Goal: Entertainment & Leisure: Consume media (video, audio)

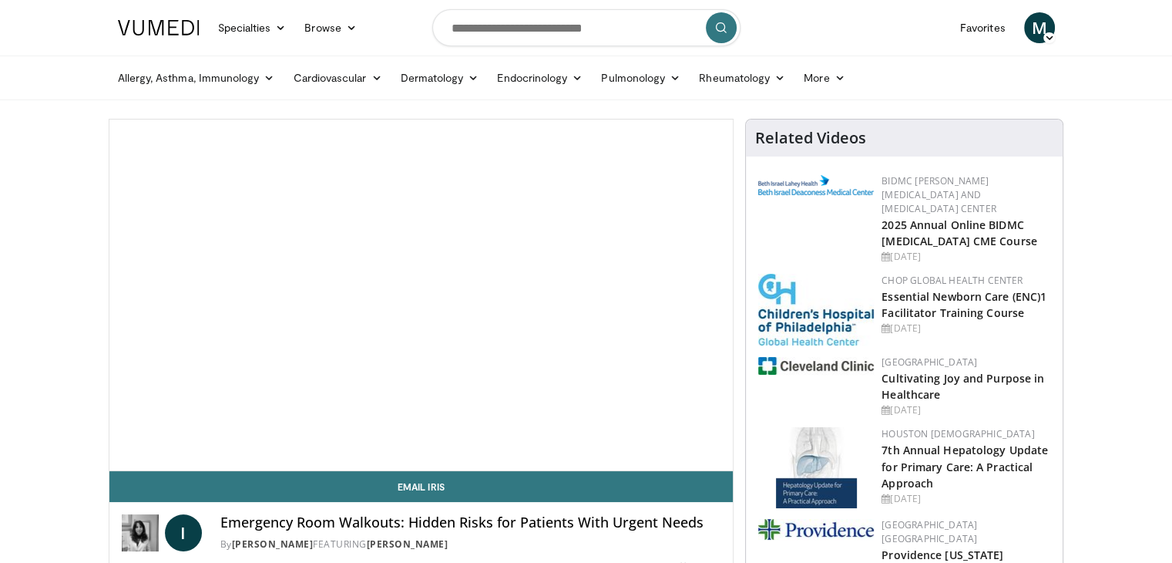
click at [421, 295] on span "Video Player" at bounding box center [421, 295] width 0 height 0
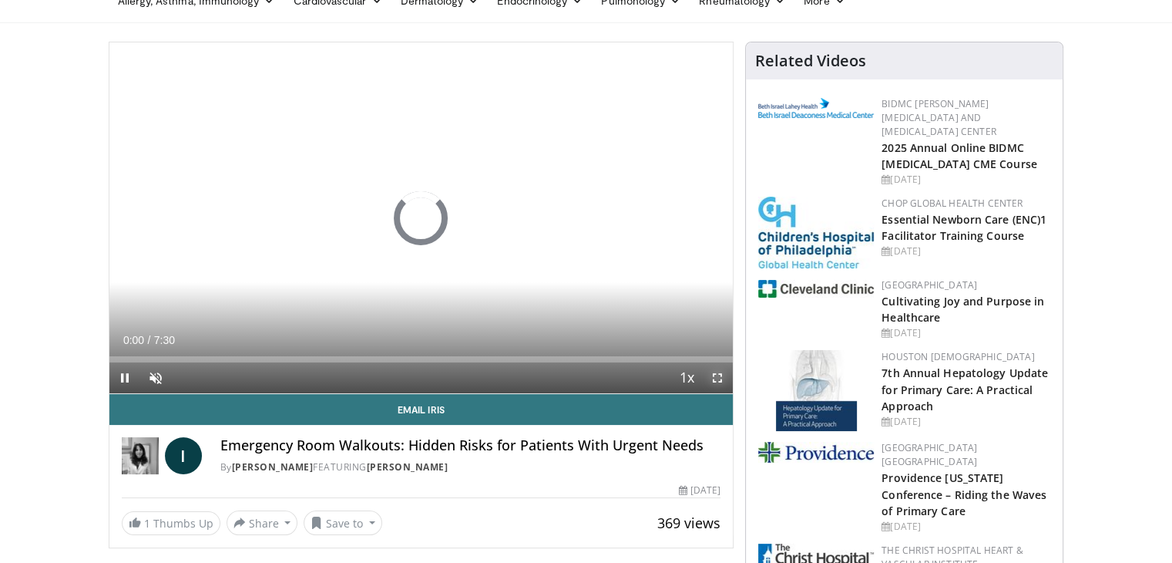
click at [709, 375] on span "Video Player" at bounding box center [717, 377] width 31 height 31
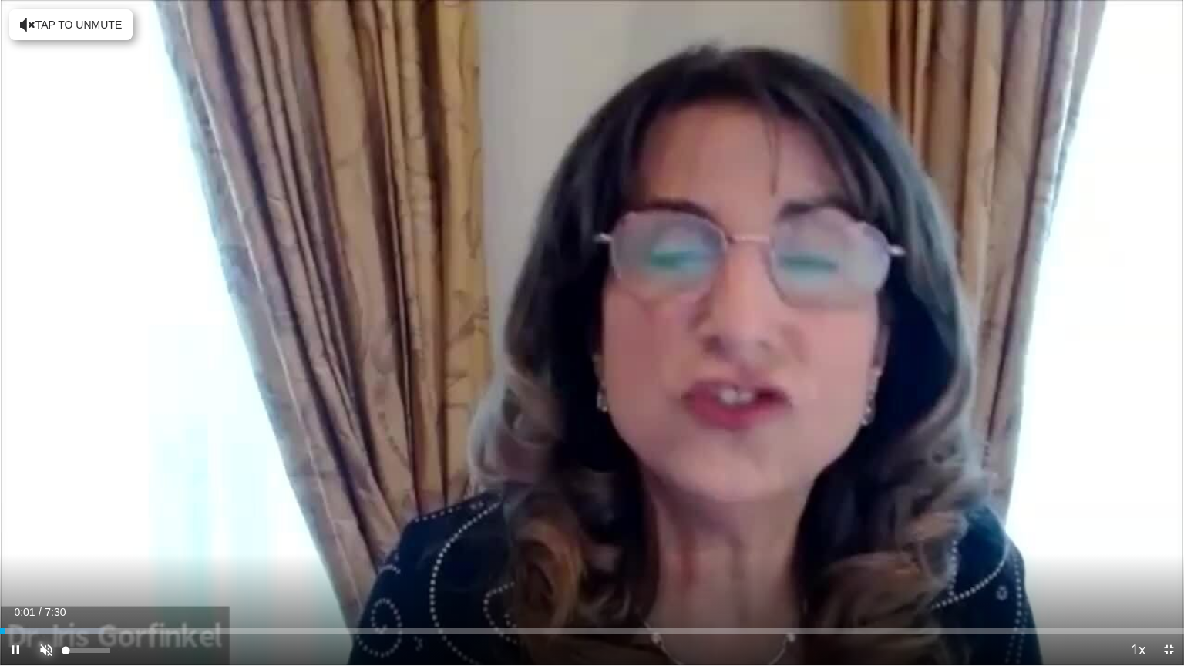
click at [42, 562] on span "Video Player" at bounding box center [46, 649] width 31 height 31
click at [85, 562] on div "44%" at bounding box center [87, 649] width 44 height 5
click at [85, 562] on div "Volume Level" at bounding box center [74, 649] width 19 height 5
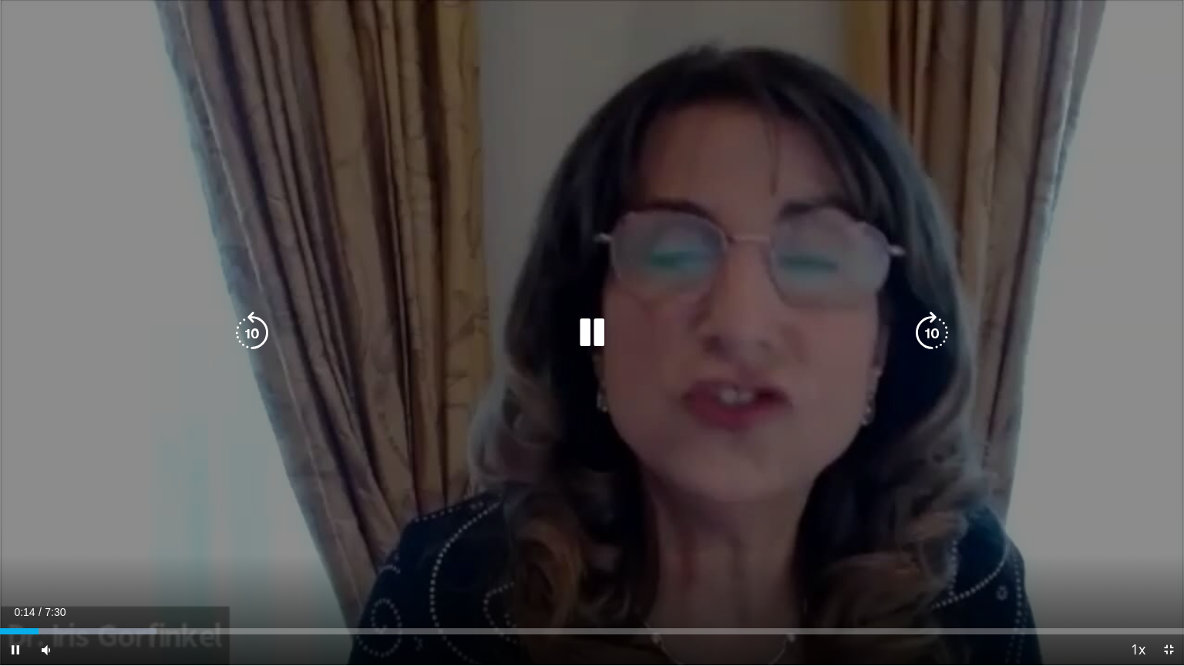
click at [817, 399] on div "10 seconds Tap to unmute" at bounding box center [592, 332] width 1184 height 665
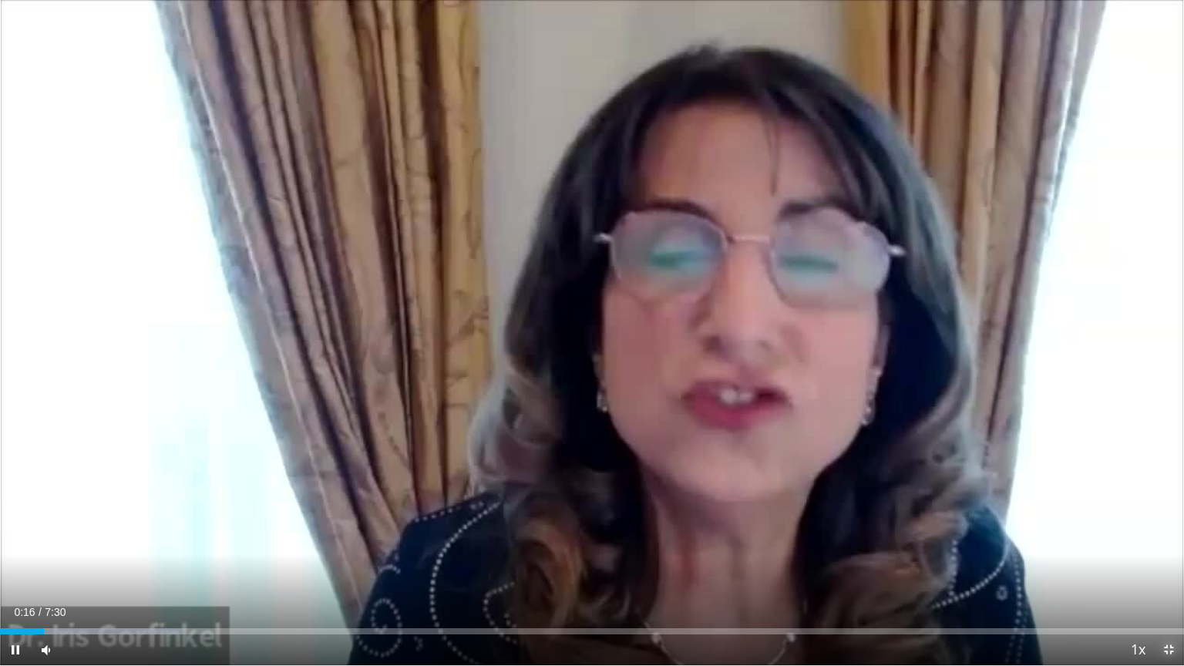
click at [1173, 562] on span "Video Player" at bounding box center [1168, 649] width 31 height 31
